Goal: Information Seeking & Learning: Learn about a topic

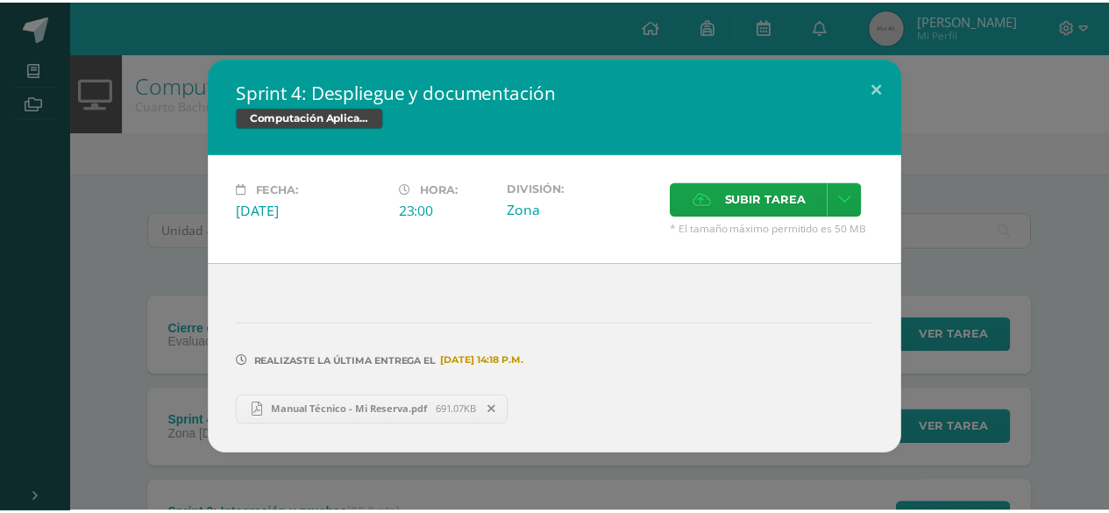
scroll to position [173, 0]
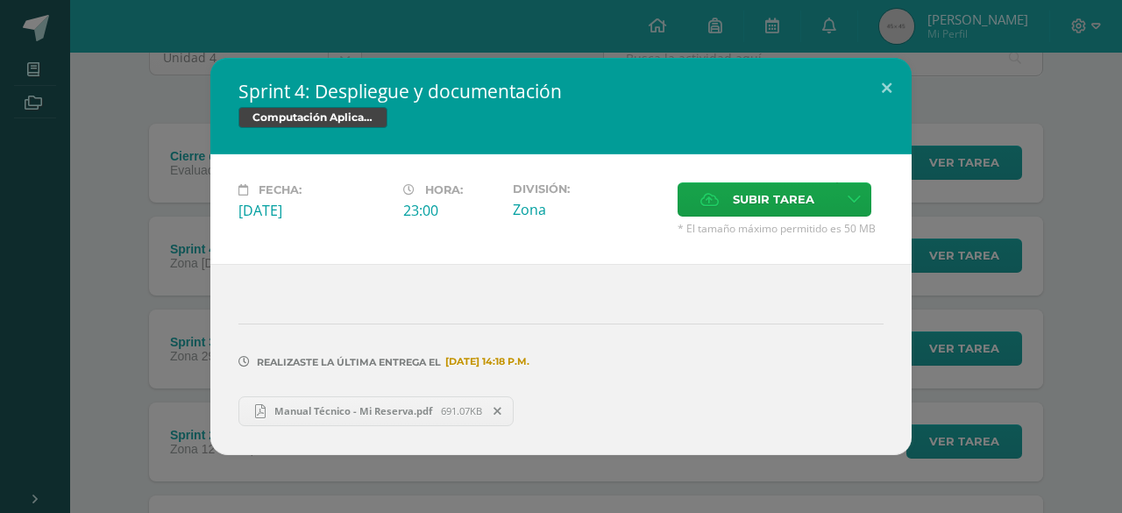
click at [167, 206] on div "Sprint 4: Despliegue y documentación Computación Aplicada Fecha: [DATE] Hora: 2…" at bounding box center [561, 256] width 1108 height 396
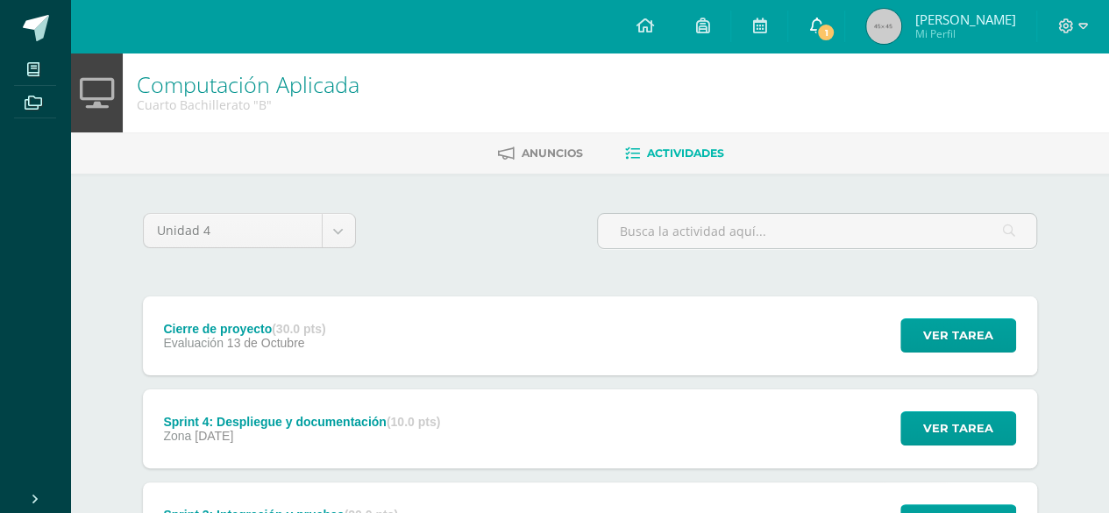
click at [833, 32] on span "1" at bounding box center [825, 32] width 19 height 19
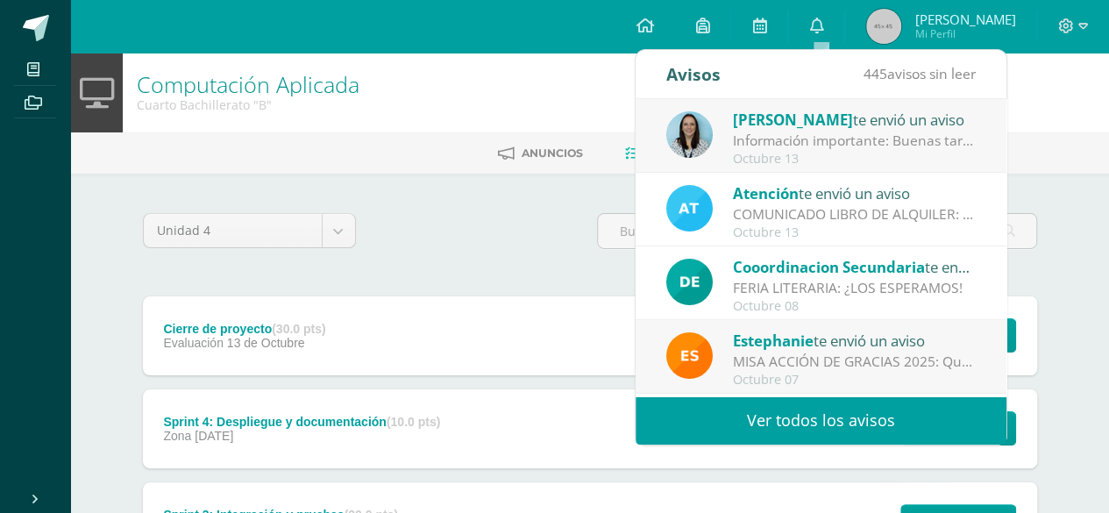
click at [825, 122] on span "[PERSON_NAME]" at bounding box center [793, 120] width 120 height 20
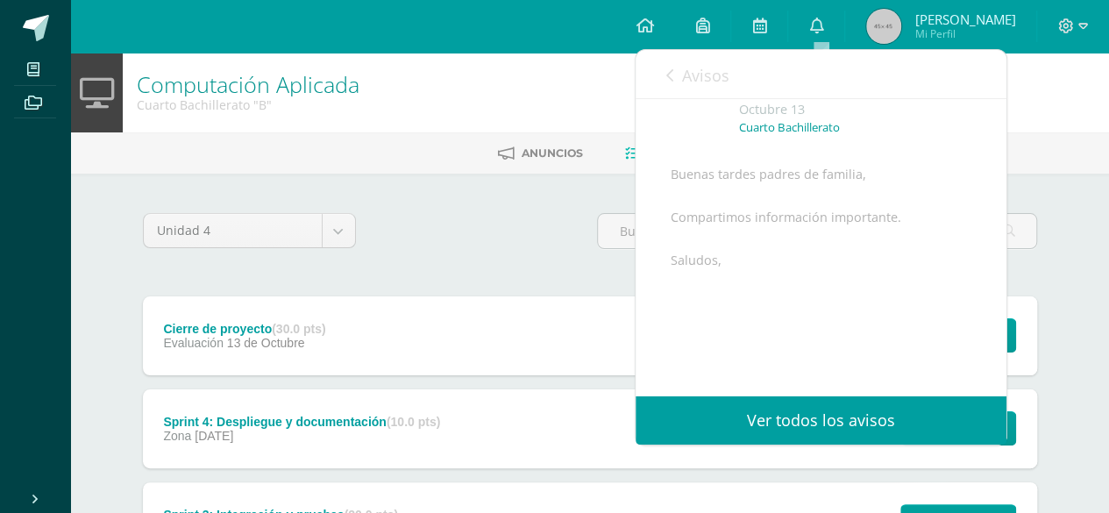
scroll to position [216, 0]
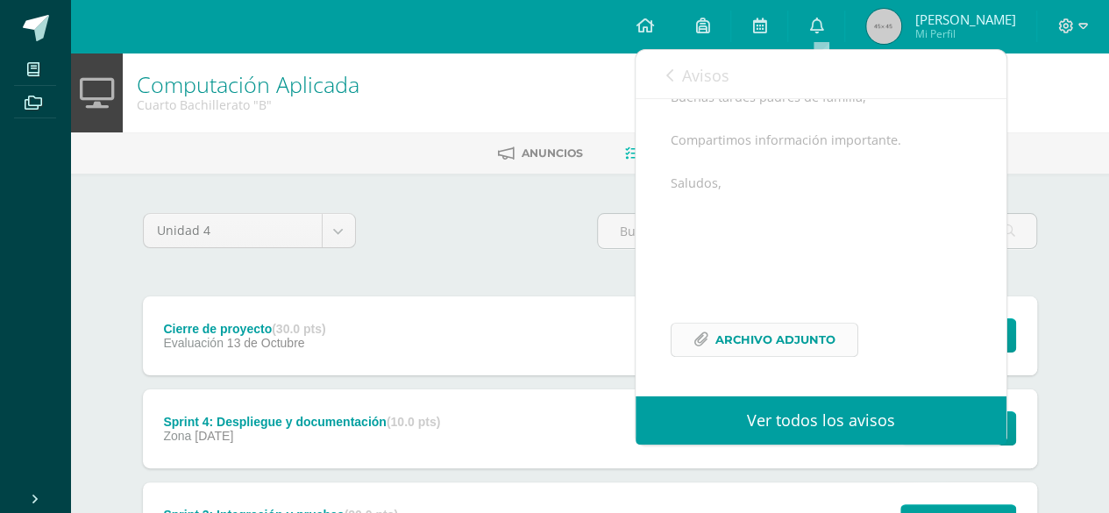
click at [785, 332] on span "Archivo Adjunto" at bounding box center [775, 339] width 120 height 32
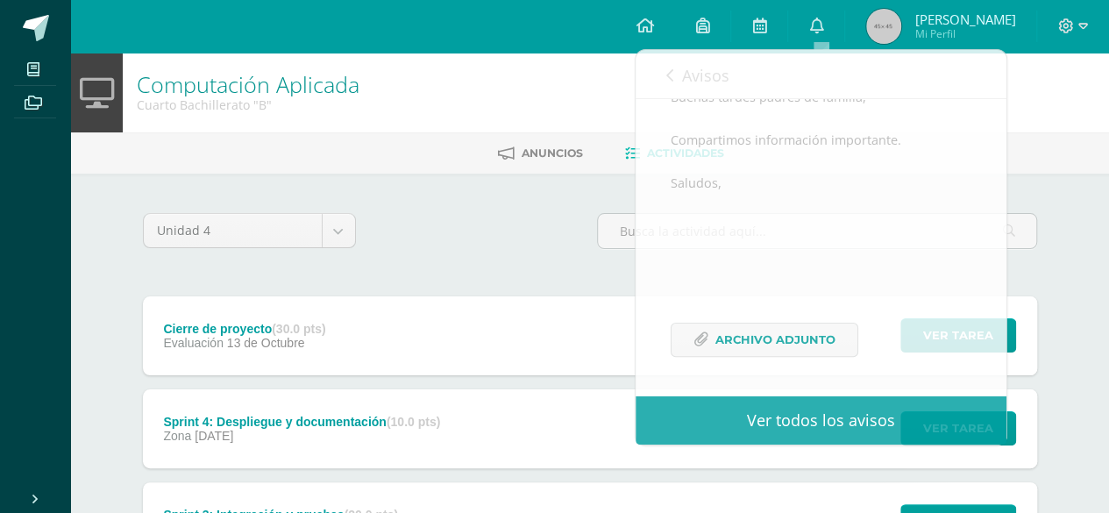
click at [471, 213] on div "Unidad 4 Unidad 1 Unidad 2 Unidad 3 Unidad 4" at bounding box center [590, 238] width 908 height 50
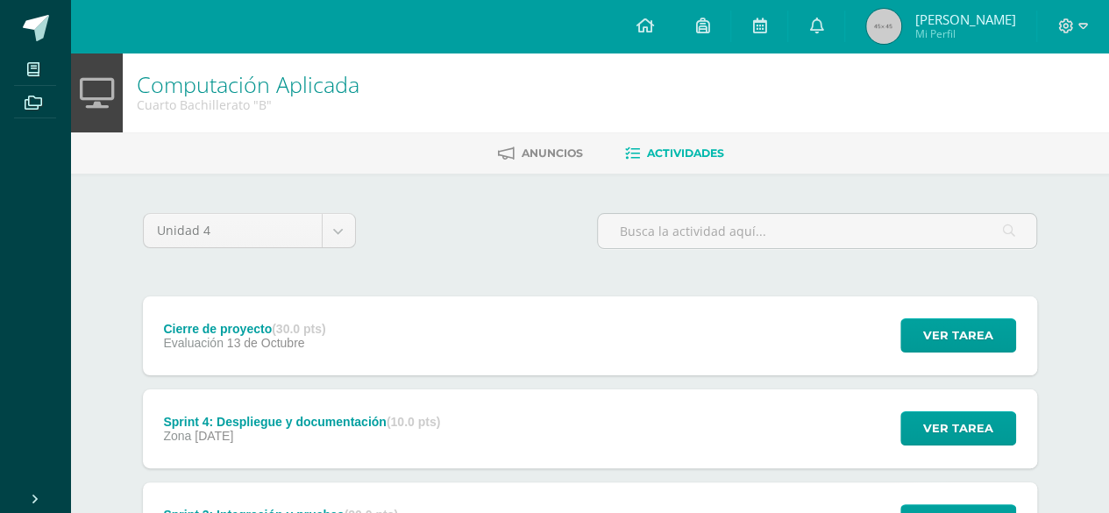
click at [471, 213] on div "Unidad 4 Unidad 1 Unidad 2 Unidad 3 Unidad 4" at bounding box center [590, 238] width 908 height 50
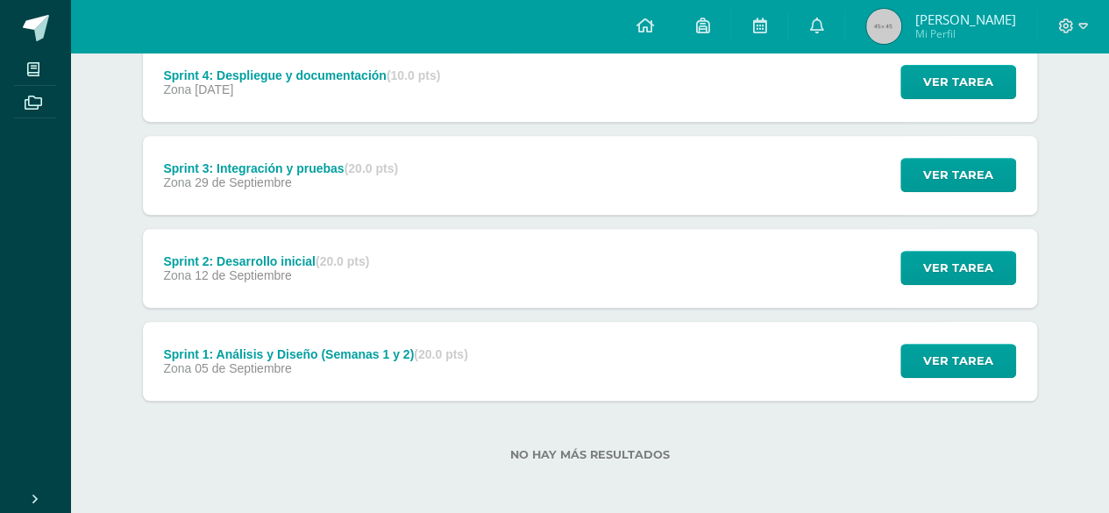
scroll to position [348, 0]
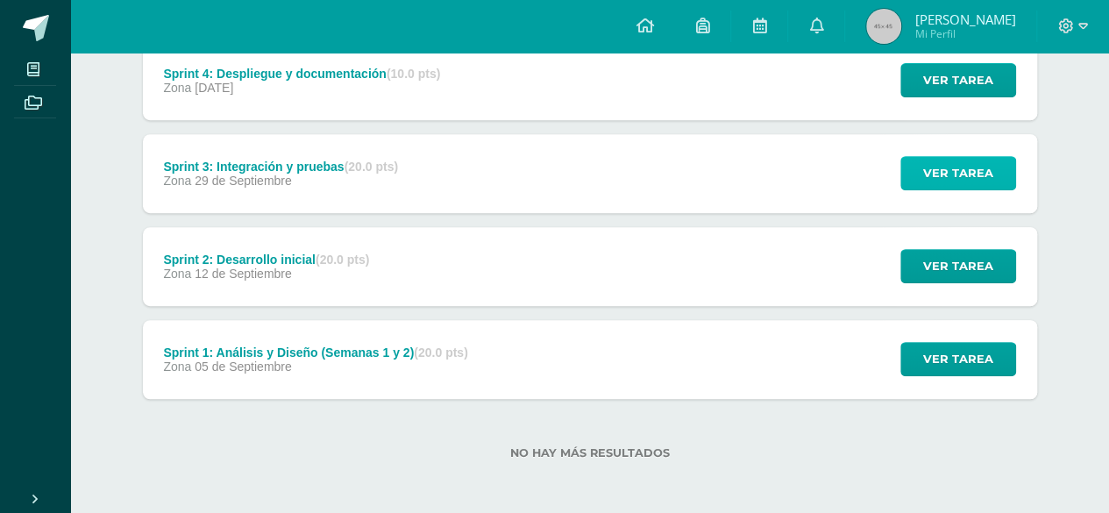
click at [950, 171] on span "Ver tarea" at bounding box center [958, 173] width 70 height 32
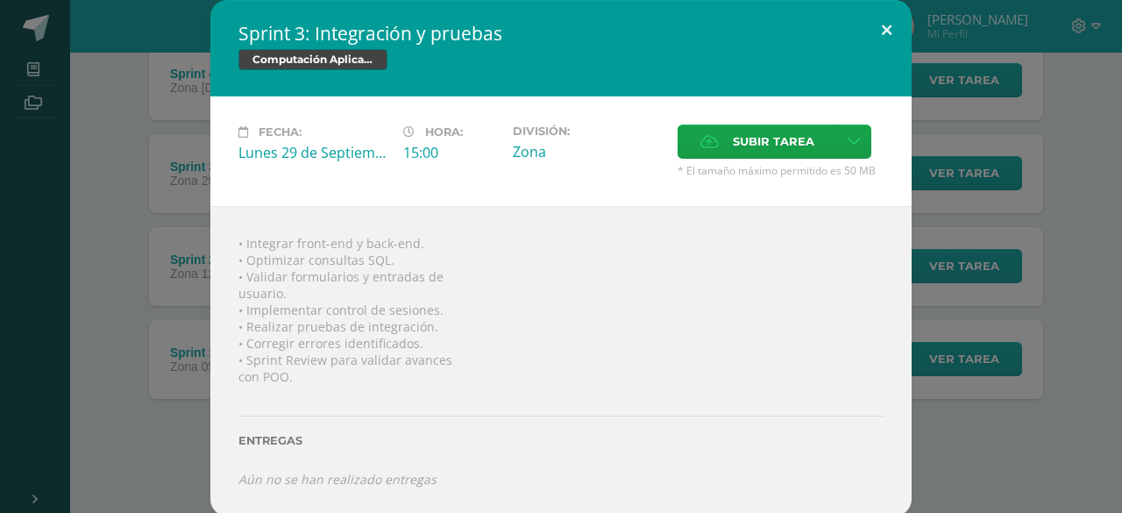
click at [894, 33] on button at bounding box center [886, 30] width 50 height 60
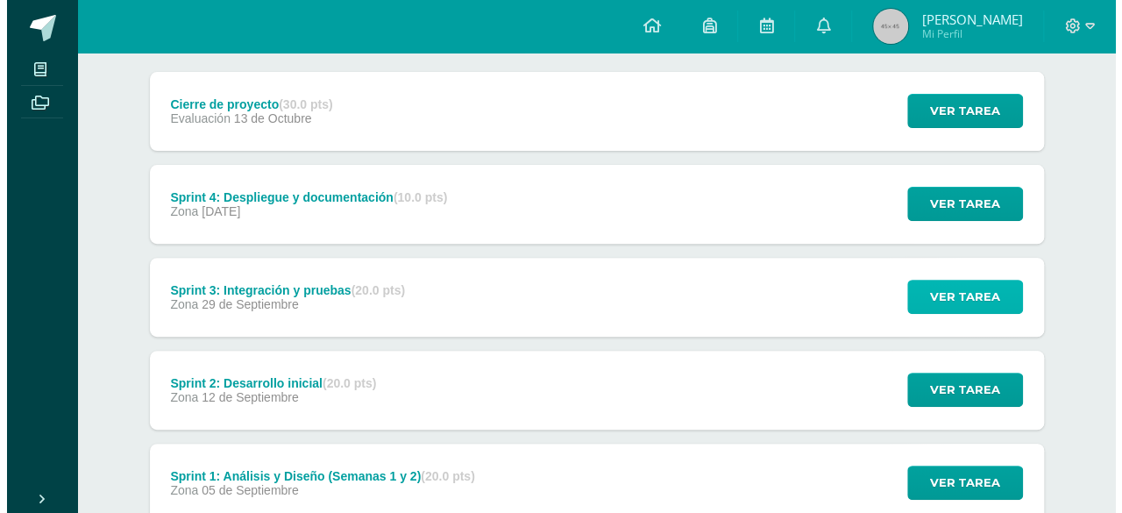
scroll to position [222, 0]
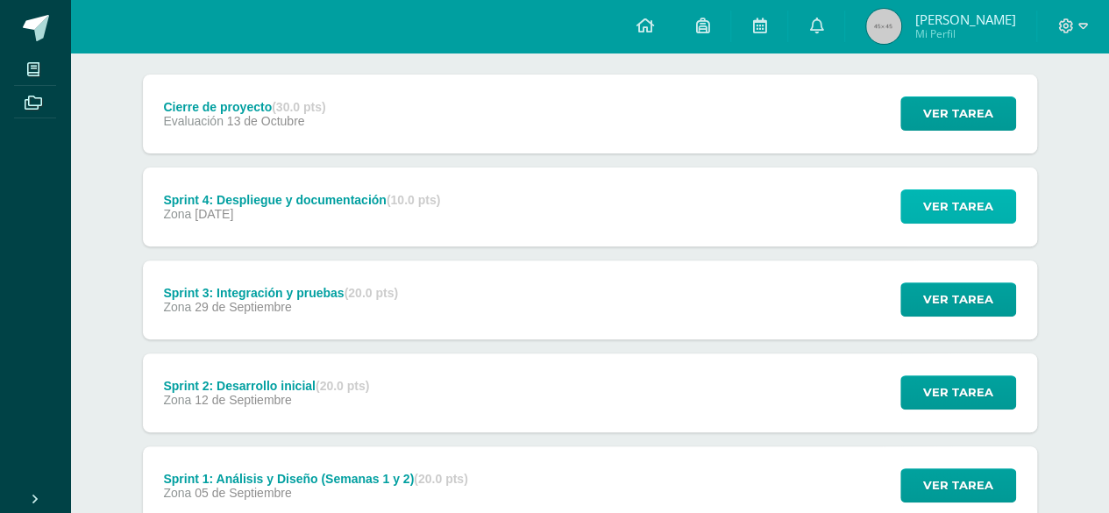
click at [948, 215] on span "Ver tarea" at bounding box center [958, 206] width 70 height 32
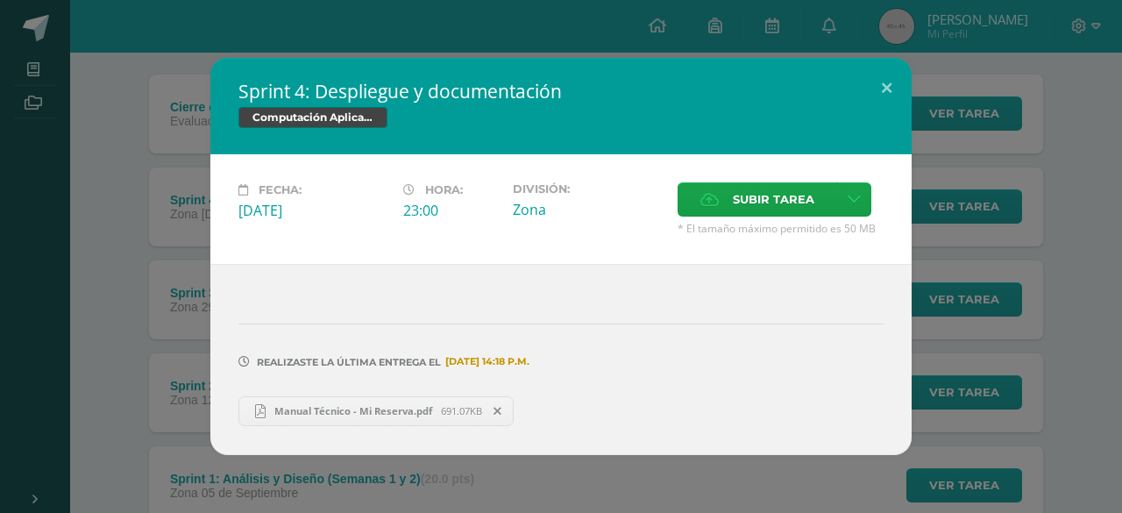
click at [965, 230] on div "Sprint 4: Despliegue y documentación Computación Aplicada Fecha: [DATE] Hora: 2…" at bounding box center [561, 256] width 1108 height 396
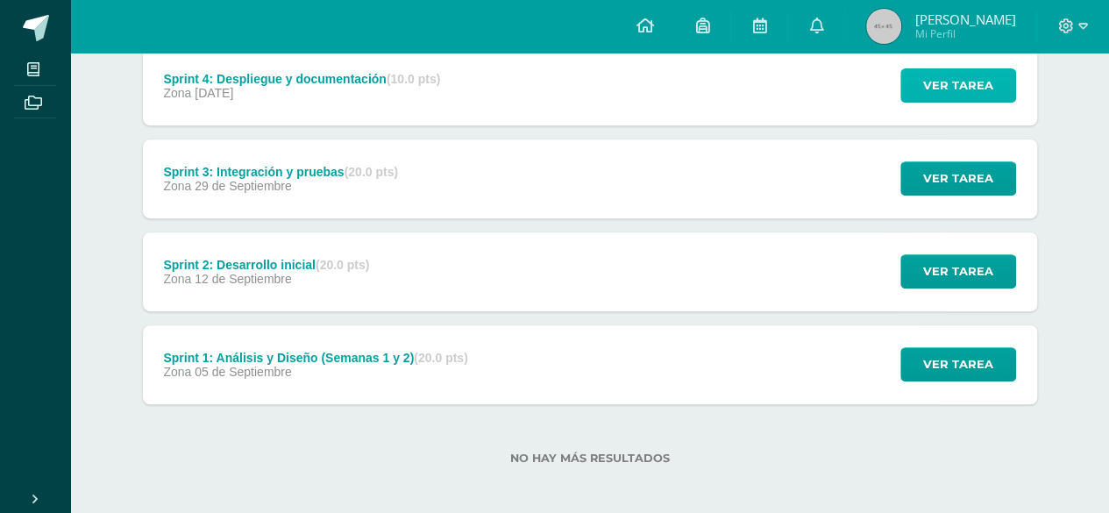
scroll to position [348, 0]
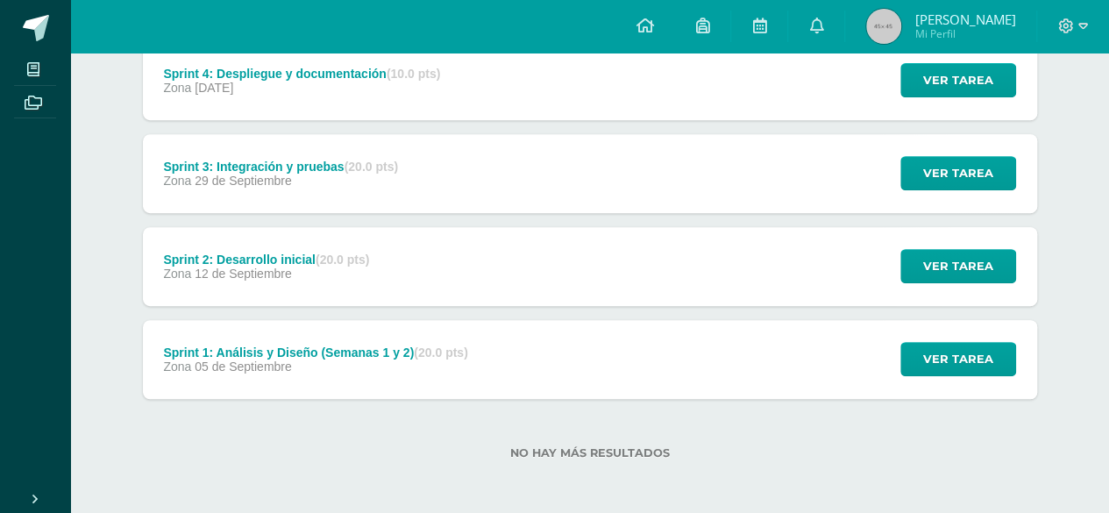
click at [984, 379] on div "Ver tarea" at bounding box center [955, 359] width 163 height 79
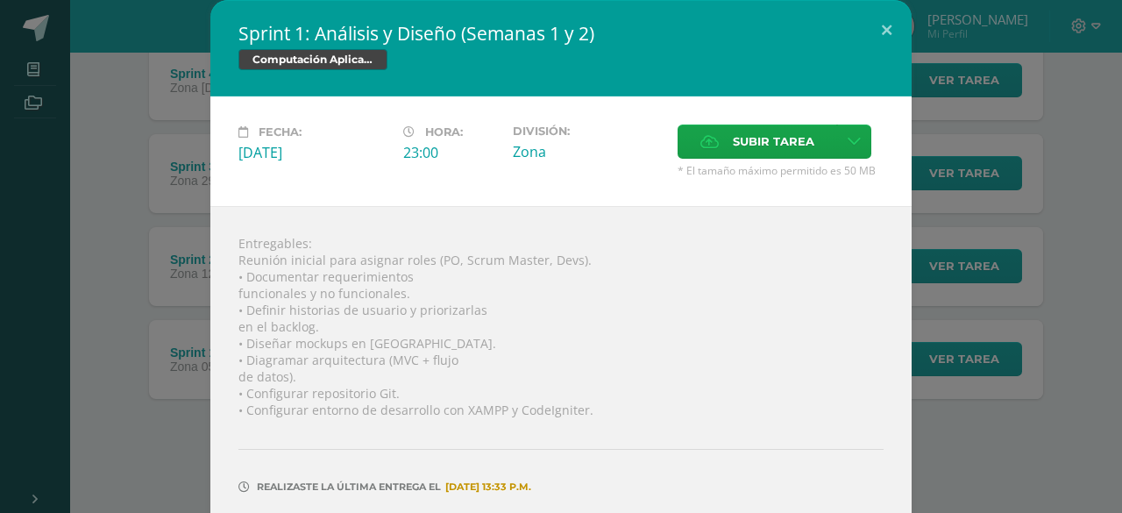
click at [1010, 377] on div "Sprint 1: Análisis y Diseño (Semanas 1 y 2) Computación Aplicada Fecha: [DATE] …" at bounding box center [561, 289] width 1108 height 579
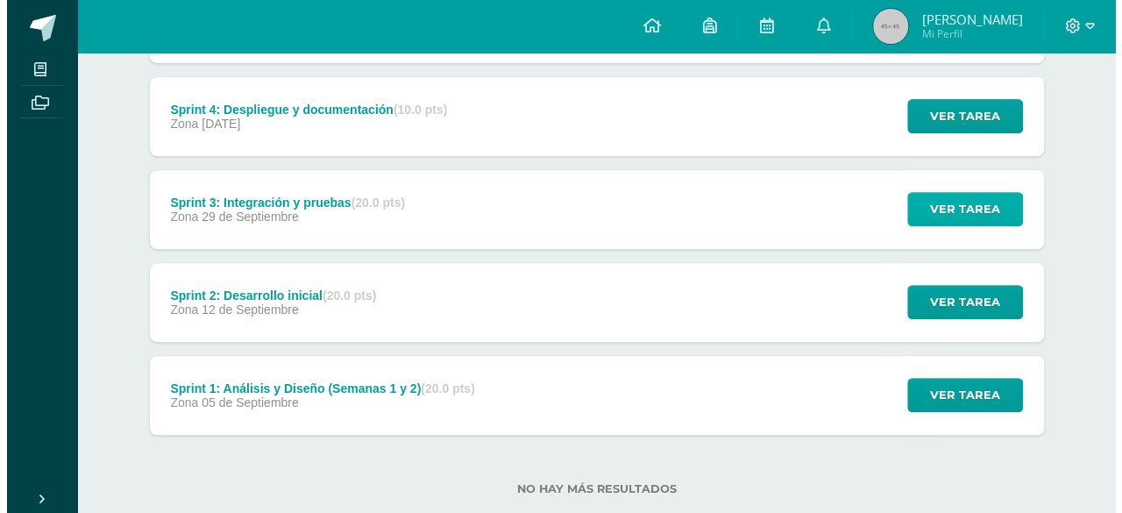
scroll to position [309, 0]
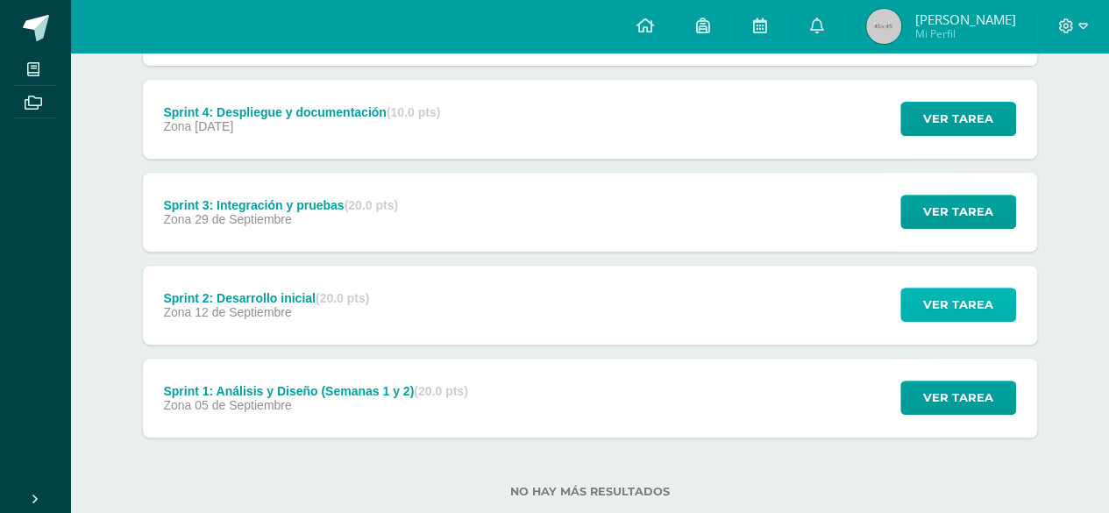
click at [967, 288] on span "Ver tarea" at bounding box center [958, 304] width 70 height 32
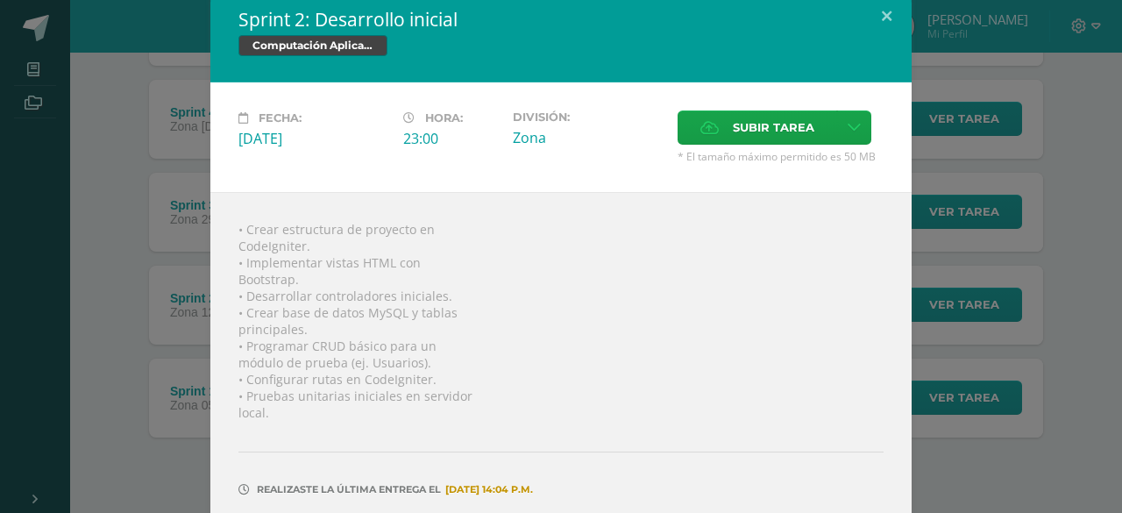
scroll to position [0, 0]
